Goal: Task Accomplishment & Management: Manage account settings

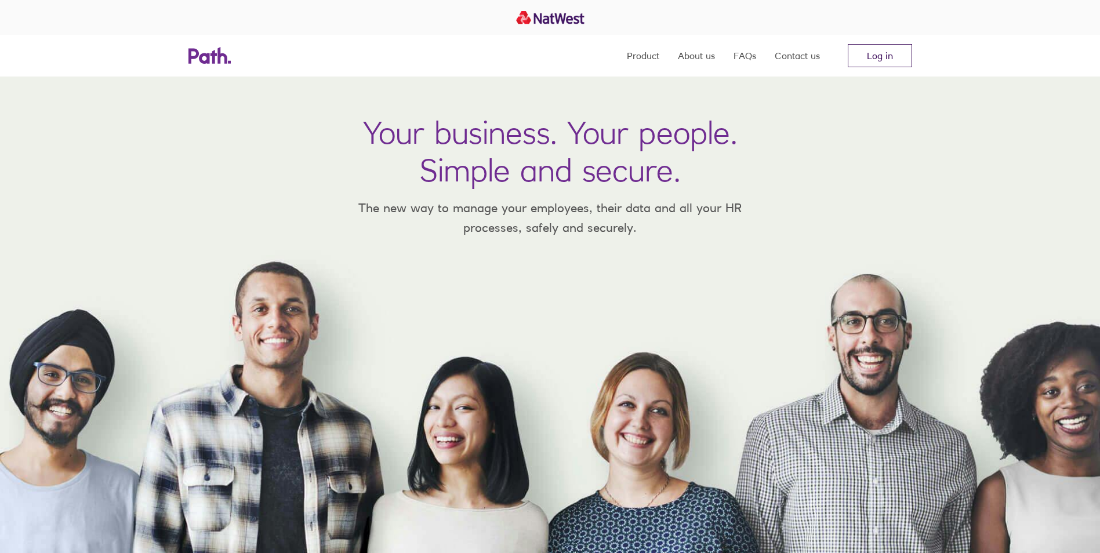
click at [886, 61] on link "Log in" at bounding box center [880, 55] width 64 height 23
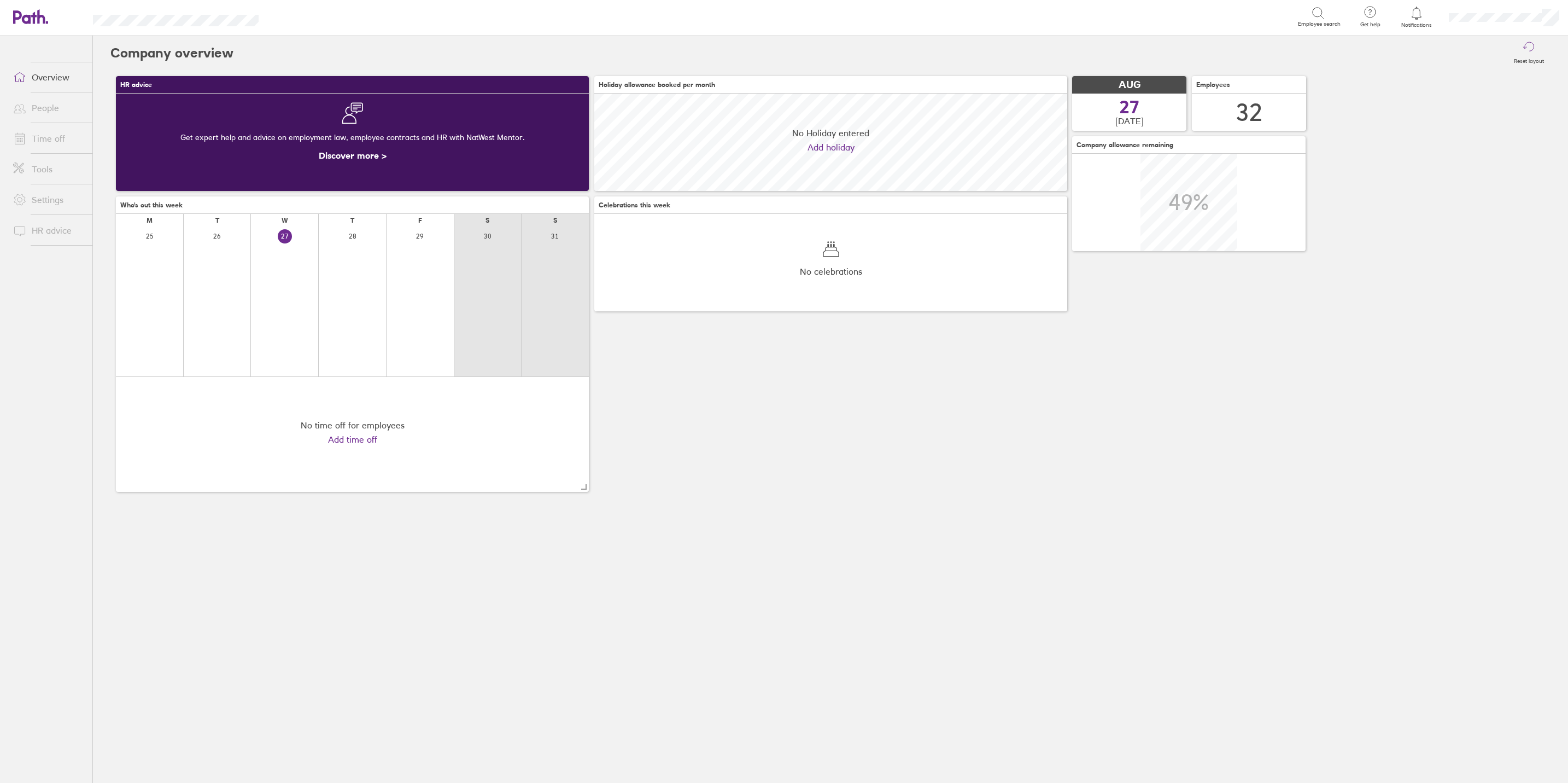
scroll to position [97, 472]
click at [42, 140] on link "Time off" at bounding box center [48, 138] width 88 height 22
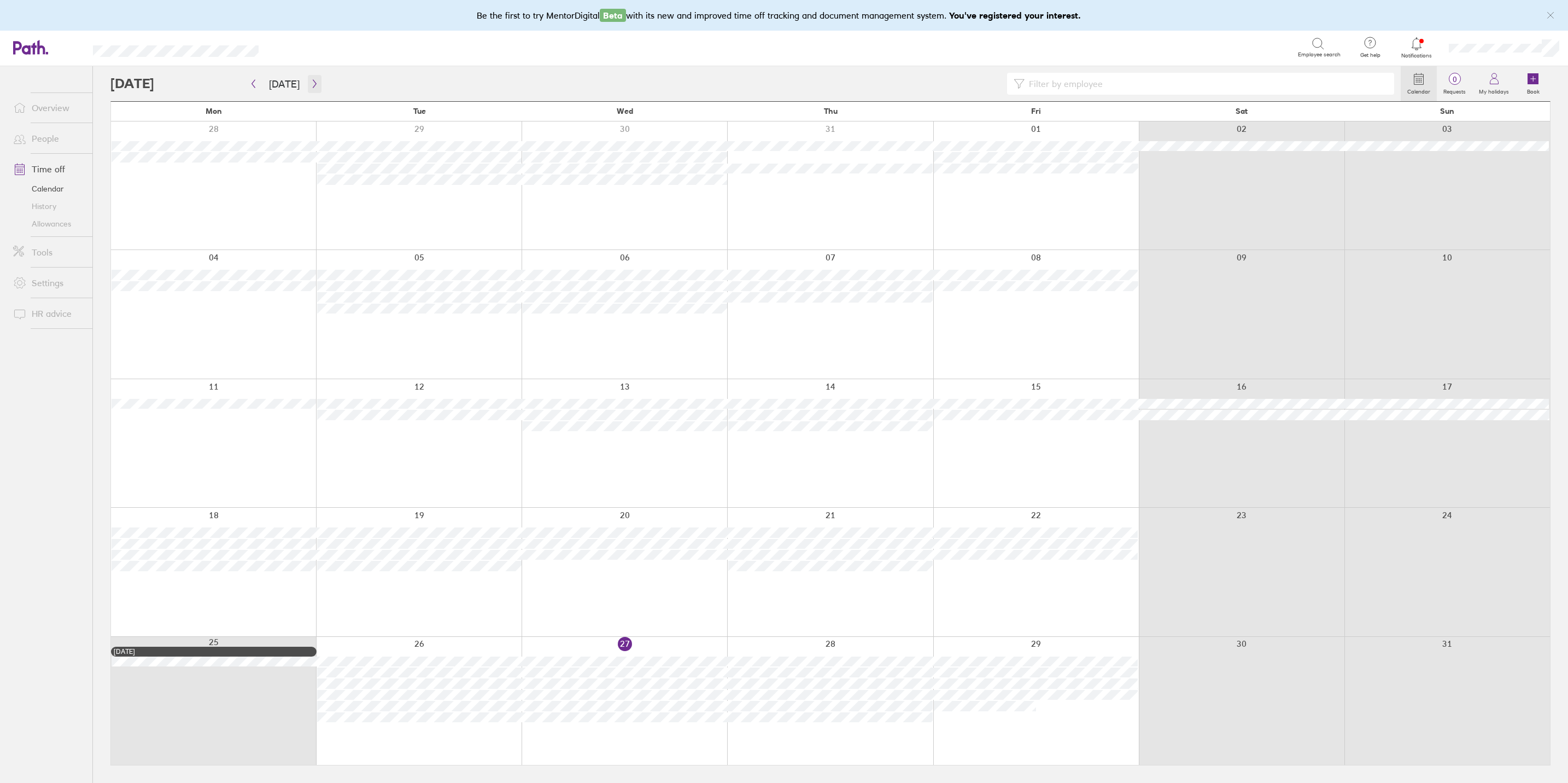
click at [314, 77] on button "button" at bounding box center [314, 83] width 13 height 18
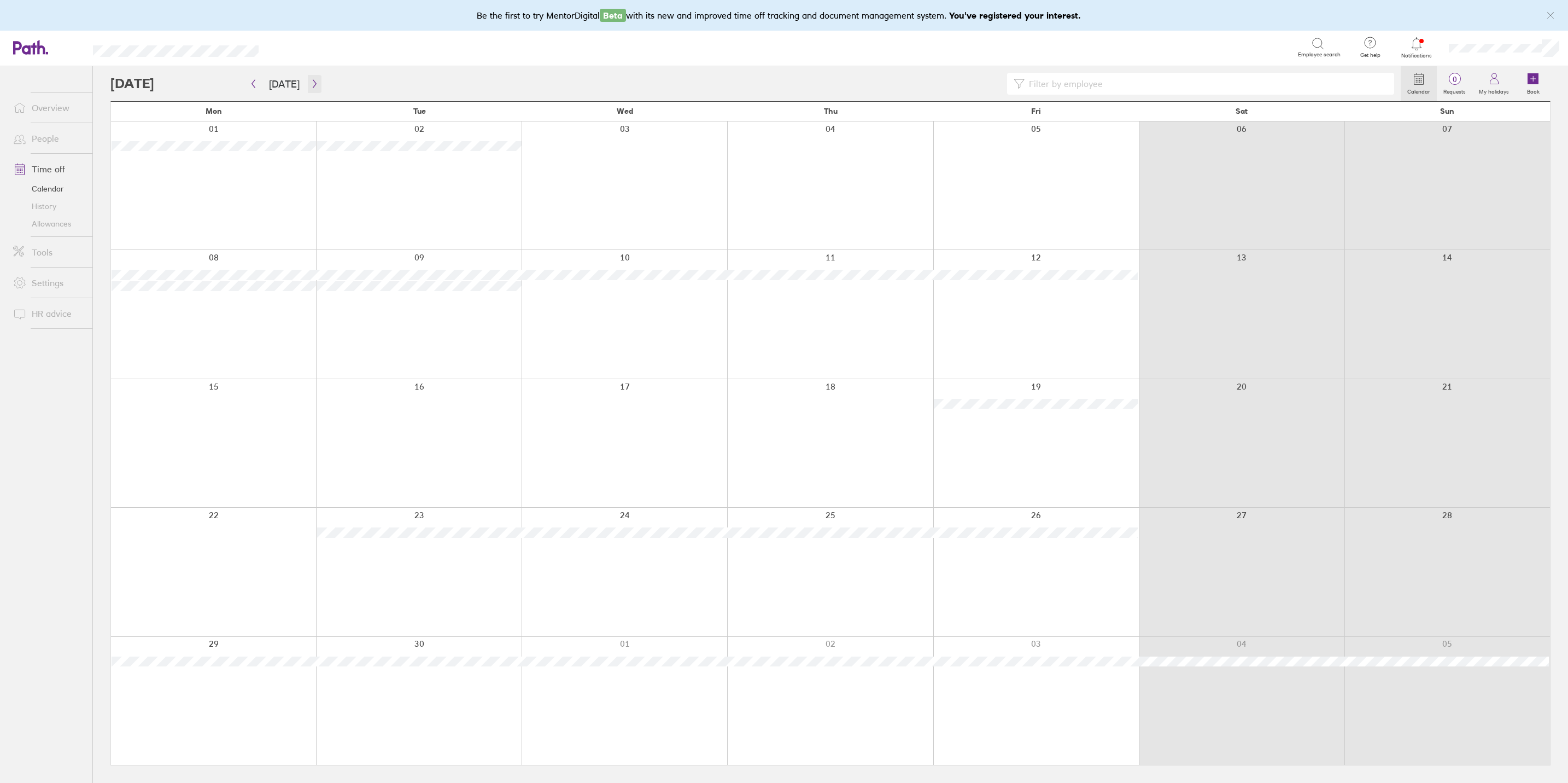
click at [313, 87] on icon "button" at bounding box center [314, 84] width 3 height 8
click at [313, 80] on icon "button" at bounding box center [314, 84] width 3 height 8
click at [310, 82] on icon "button" at bounding box center [314, 83] width 8 height 8
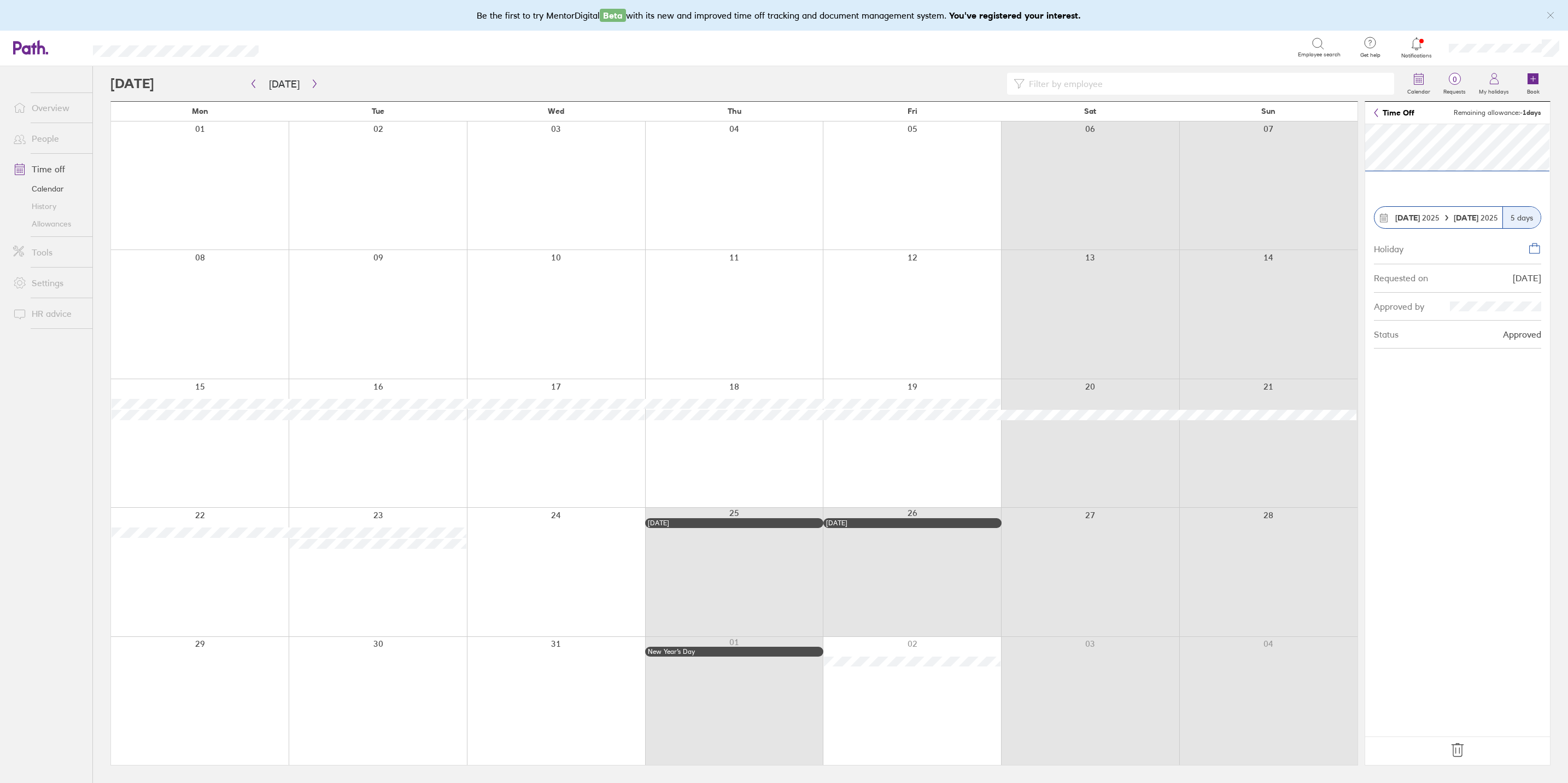
click at [1457, 743] on icon at bounding box center [1458, 750] width 11 height 13
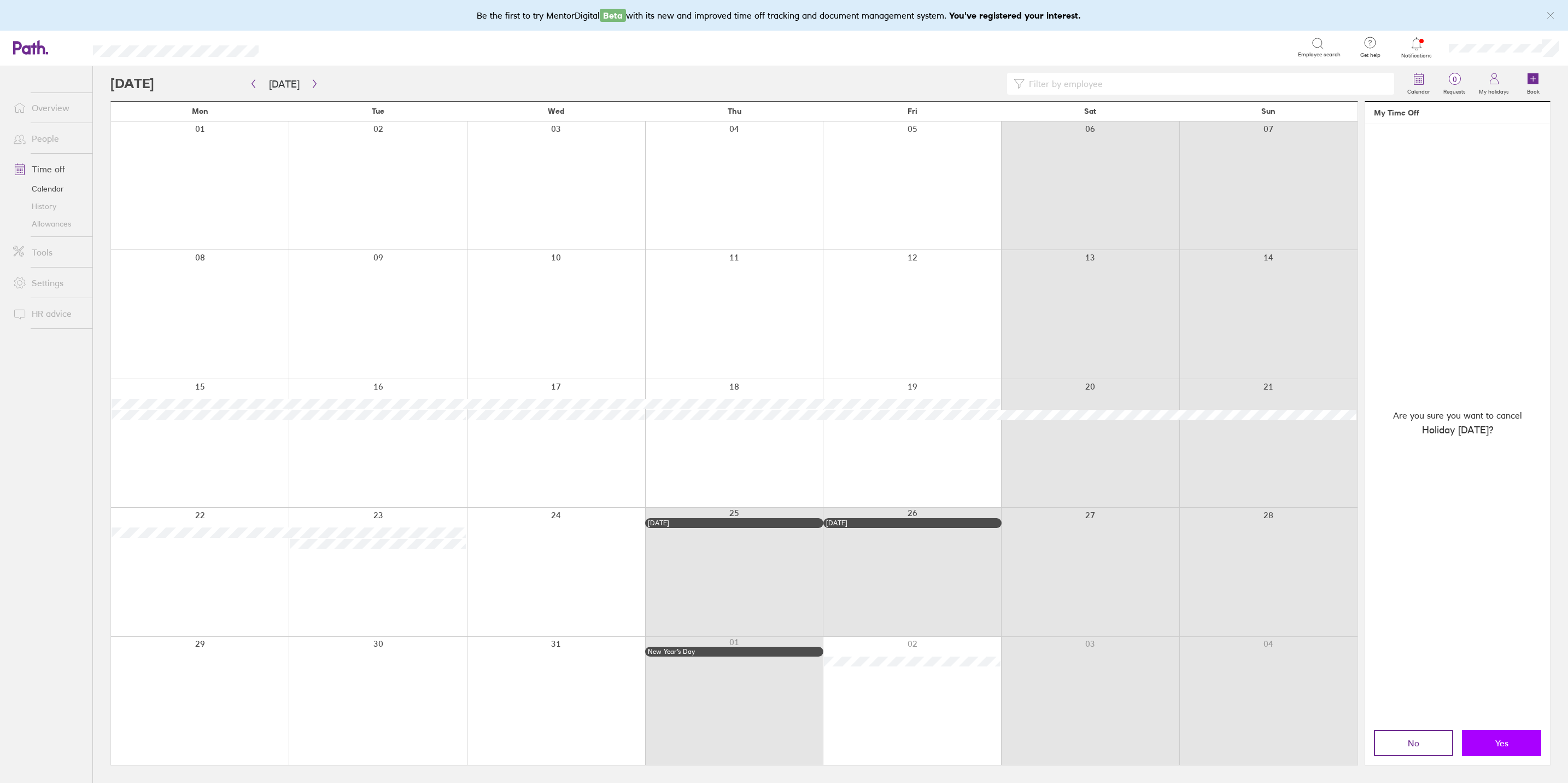
click at [1498, 747] on span "Yes" at bounding box center [1502, 742] width 13 height 9
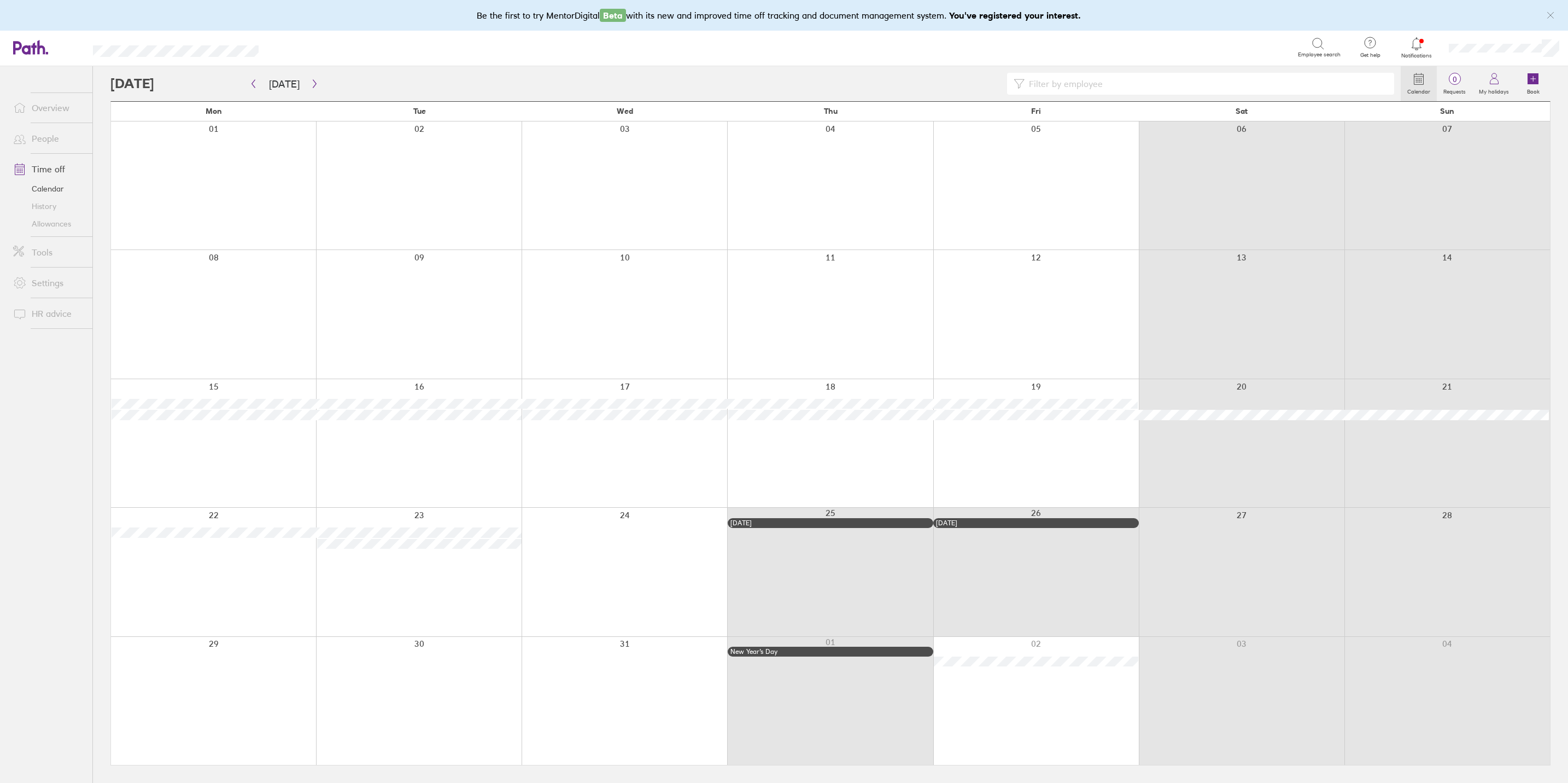
click at [53, 128] on link "People" at bounding box center [48, 138] width 88 height 22
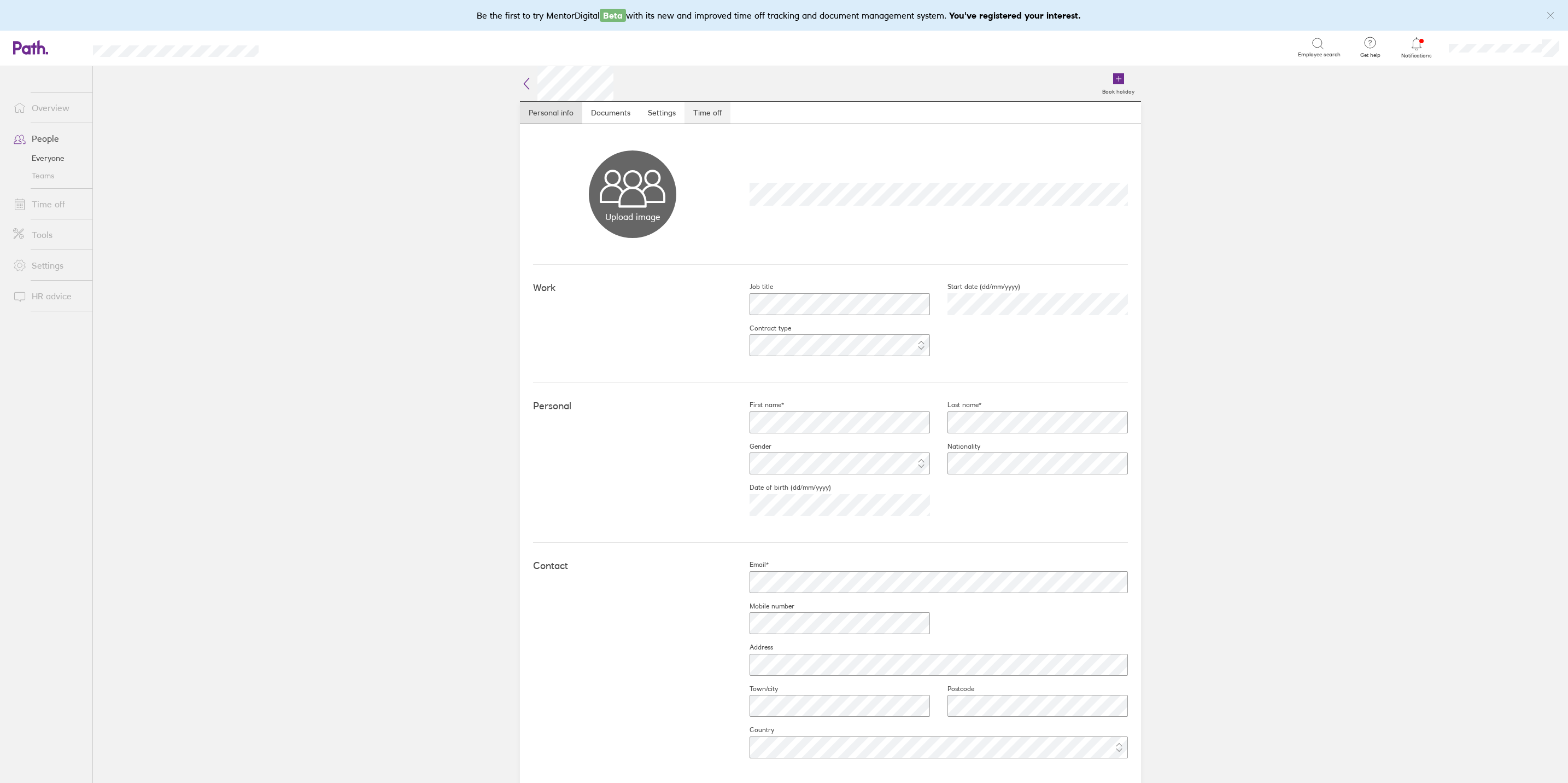
click at [701, 107] on link "Time off" at bounding box center [707, 112] width 46 height 22
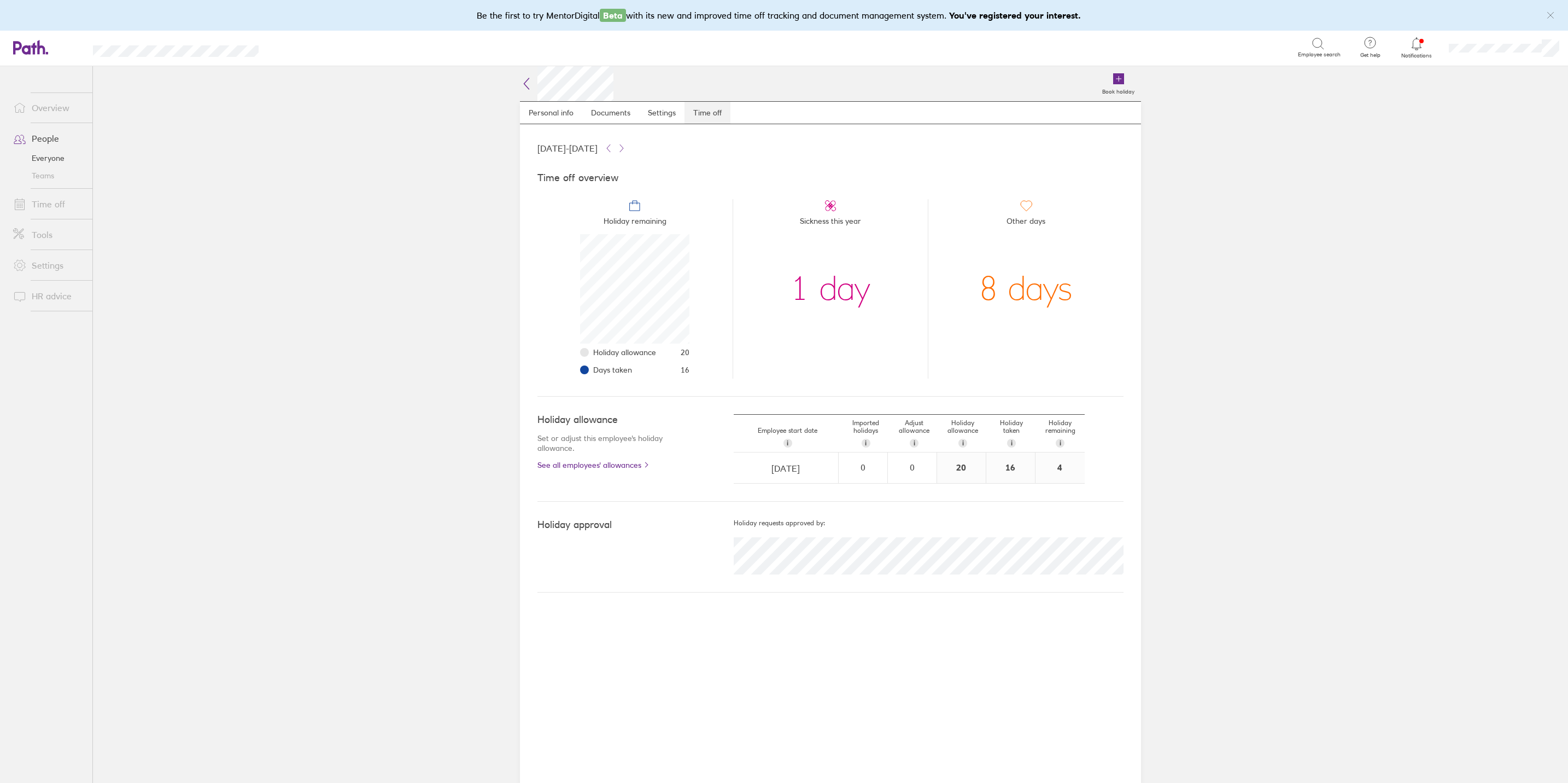
scroll to position [110, 110]
